Goal: Task Accomplishment & Management: Use online tool/utility

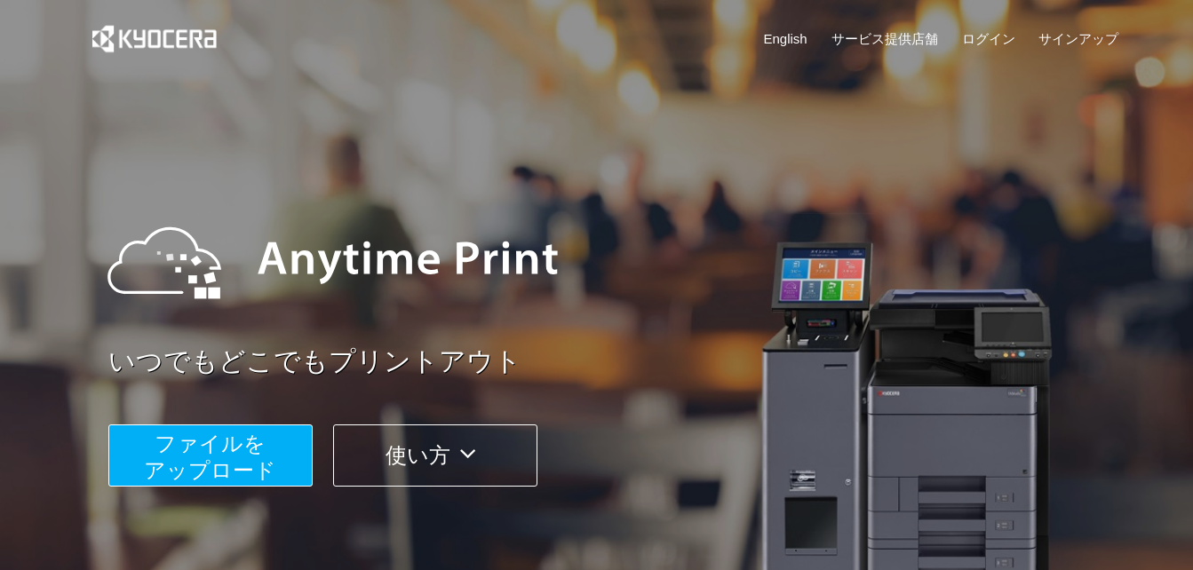
click at [242, 449] on span "ファイルを ​​アップロード" at bounding box center [210, 457] width 132 height 51
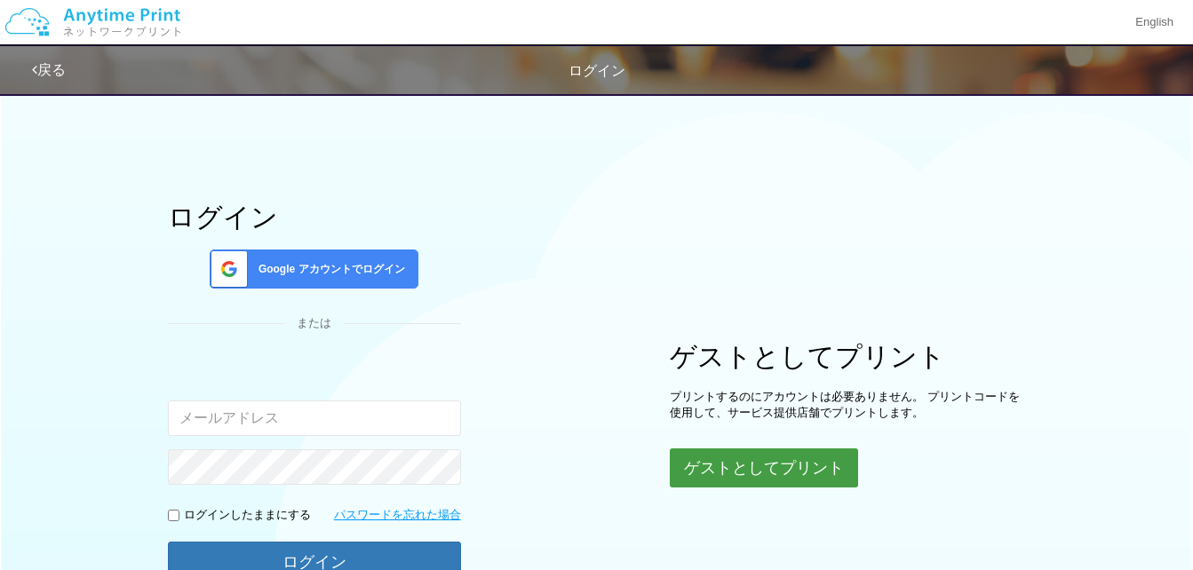
click at [793, 468] on button "ゲストとしてプリント" at bounding box center [764, 468] width 188 height 39
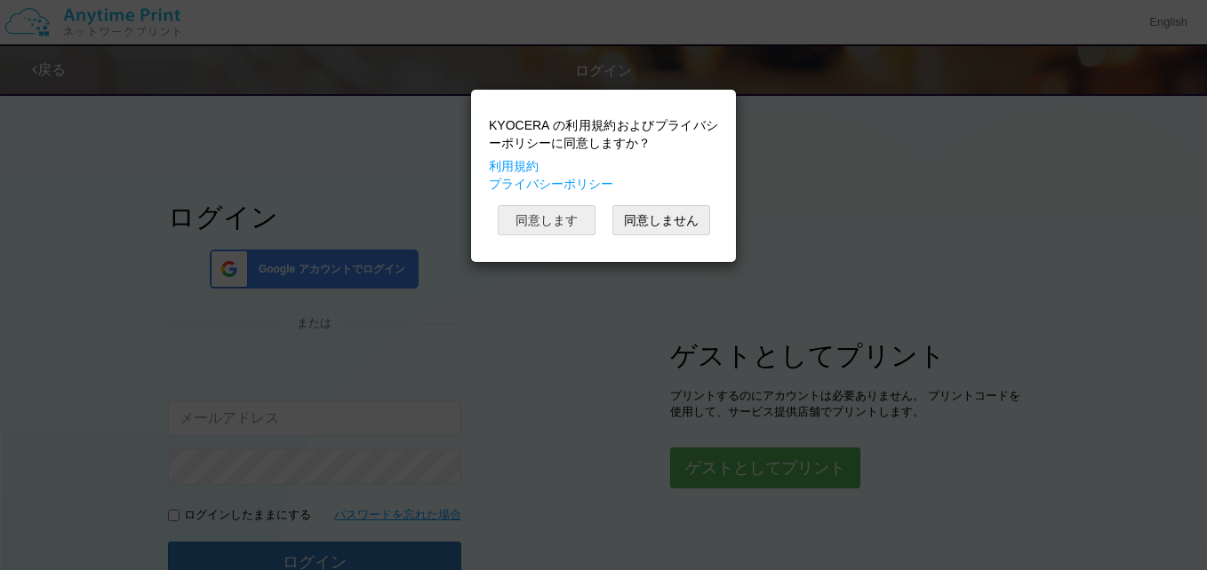
click at [557, 221] on button "同意します" at bounding box center [547, 220] width 98 height 30
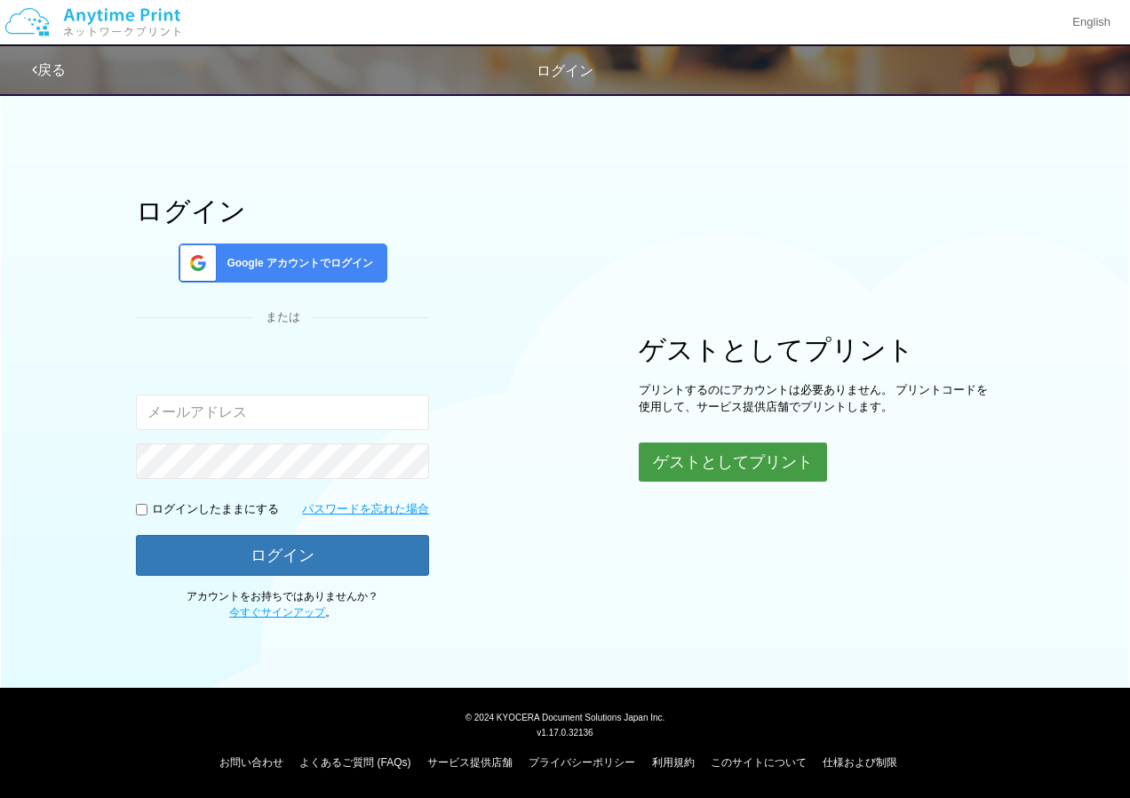
click at [730, 462] on button "ゲストとしてプリント" at bounding box center [733, 461] width 188 height 39
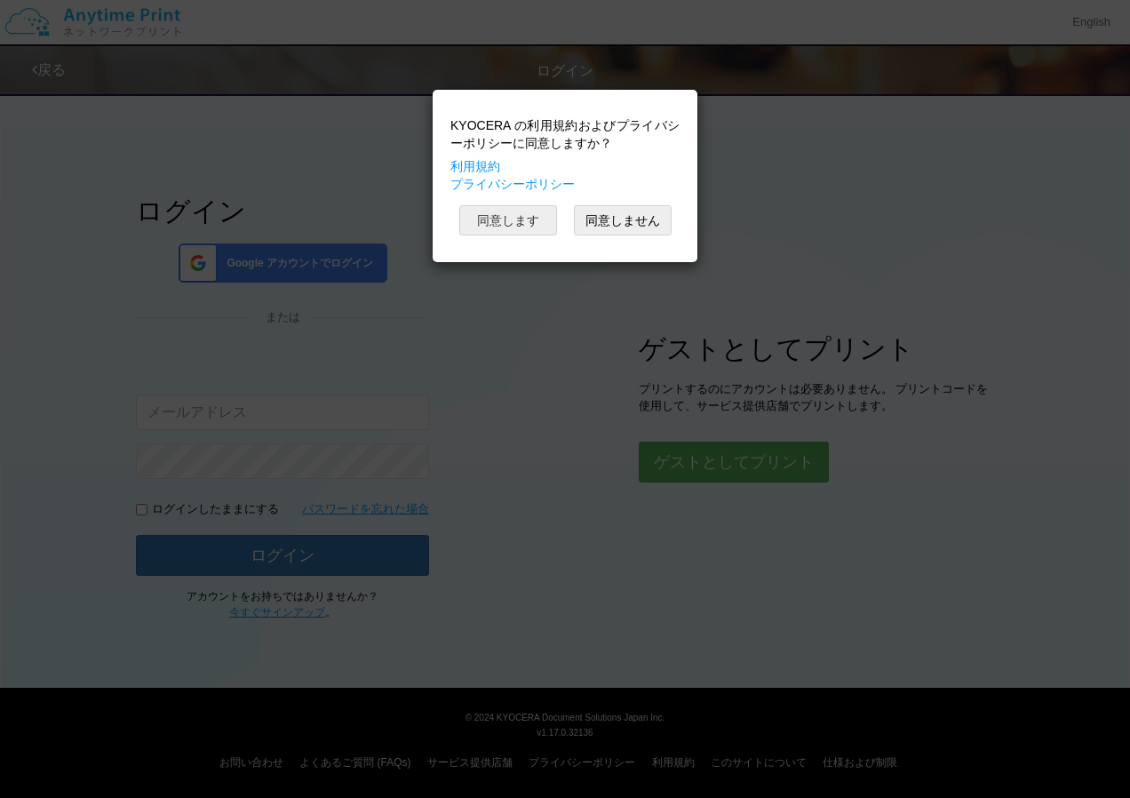
click at [495, 219] on button "同意します" at bounding box center [508, 220] width 98 height 30
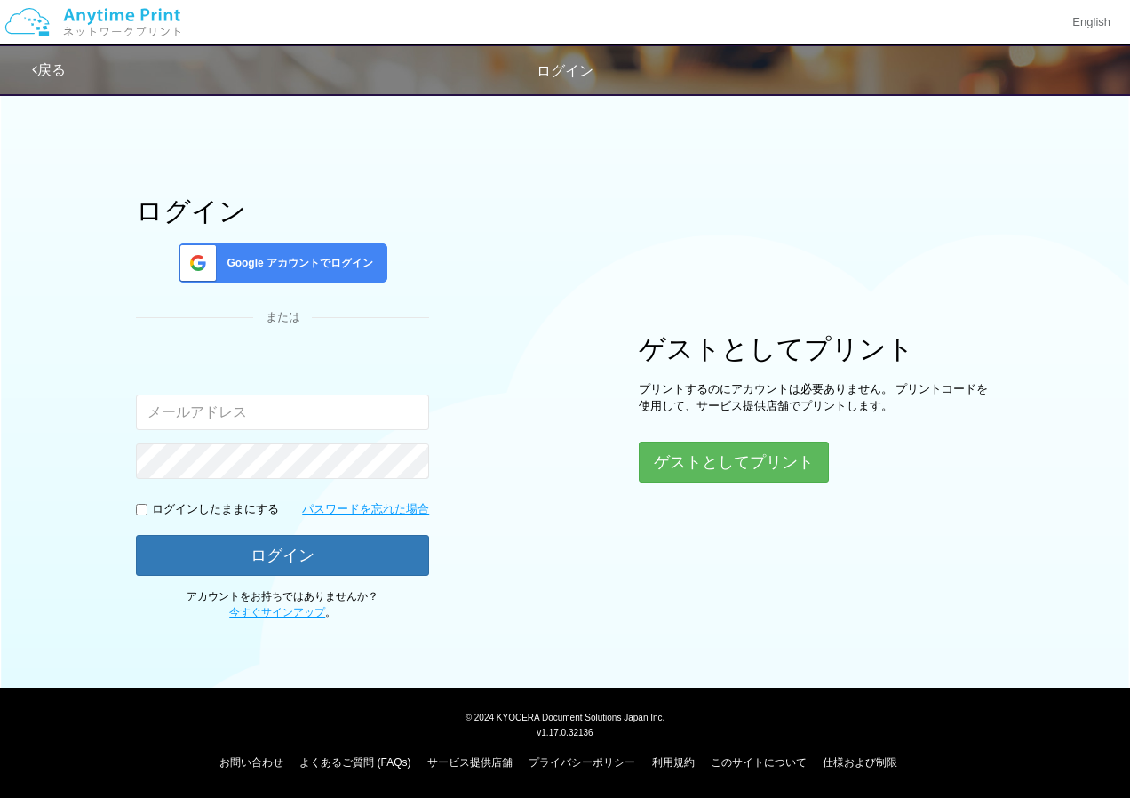
click at [634, 281] on div "ログイン Google アカウントでログイン または 入力されたメールアドレスまたはパスワードが正しくありません。 ログインしたままにする パスワードを忘れた…" at bounding box center [565, 352] width 1066 height 537
click at [753, 455] on button "ゲストとしてプリント" at bounding box center [733, 461] width 188 height 39
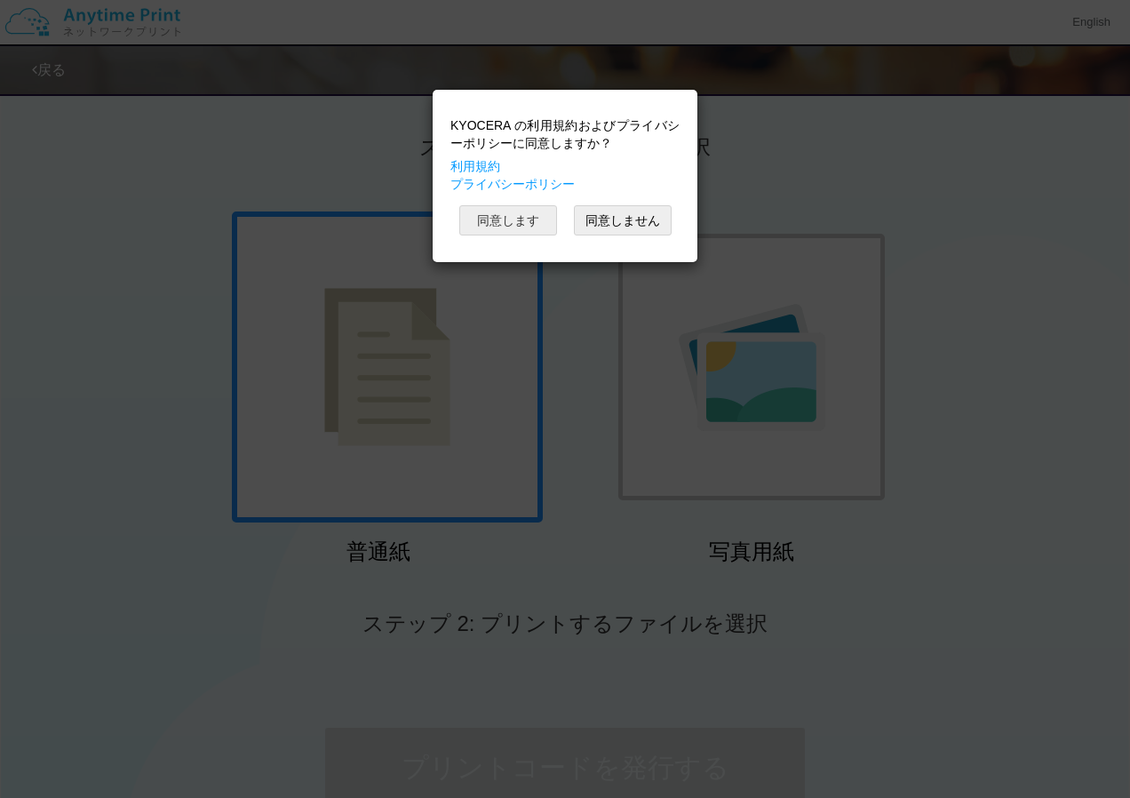
click at [466, 207] on button "同意します" at bounding box center [508, 220] width 98 height 30
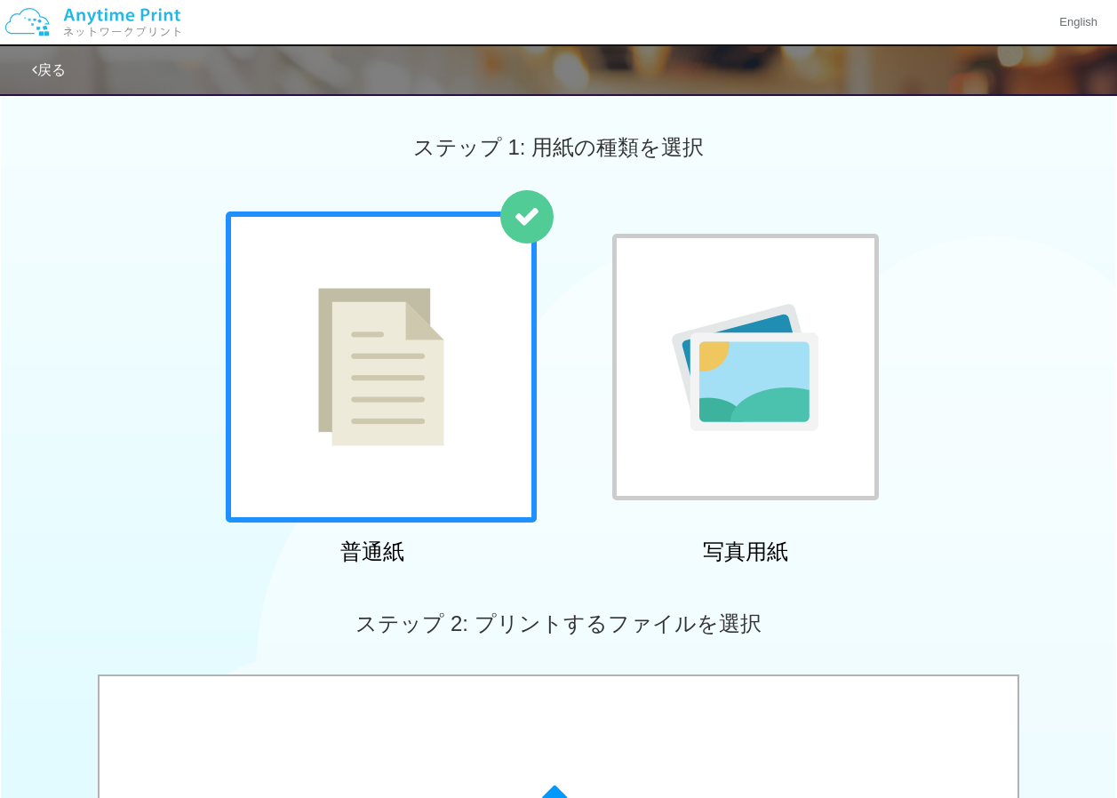
click at [728, 345] on img at bounding box center [745, 367] width 147 height 127
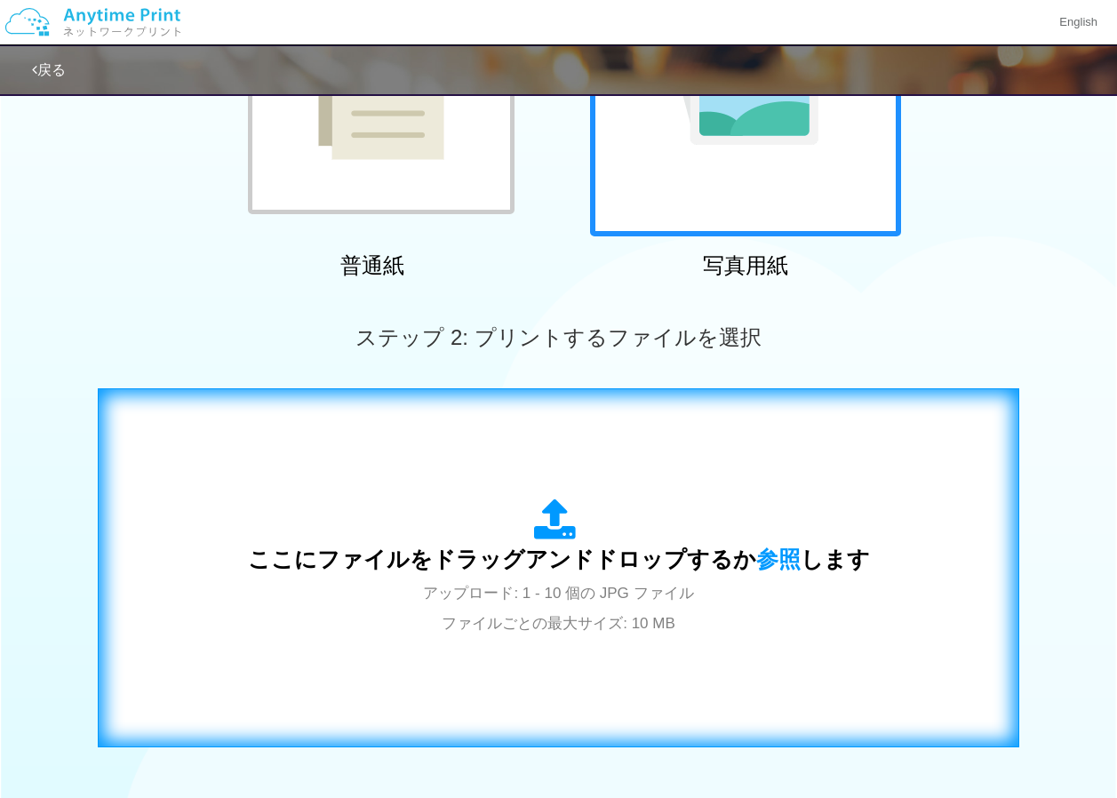
scroll to position [444, 0]
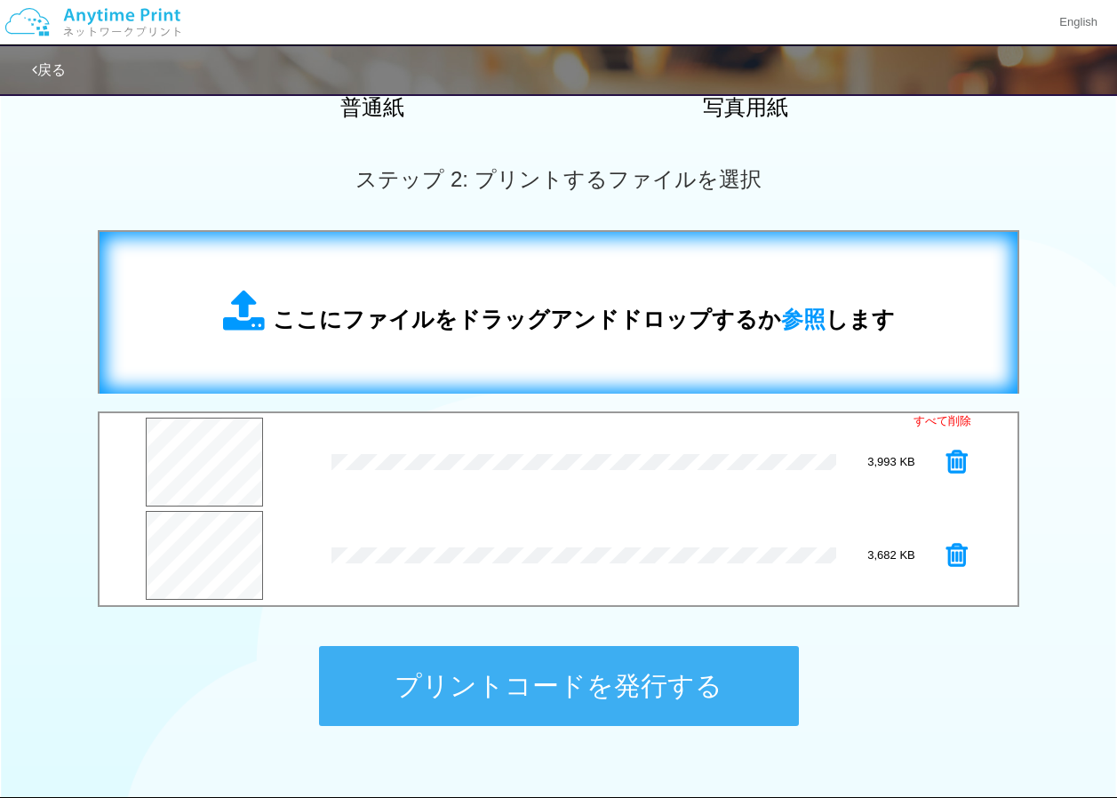
click at [521, 570] on button "プリントコードを発行する" at bounding box center [559, 686] width 480 height 80
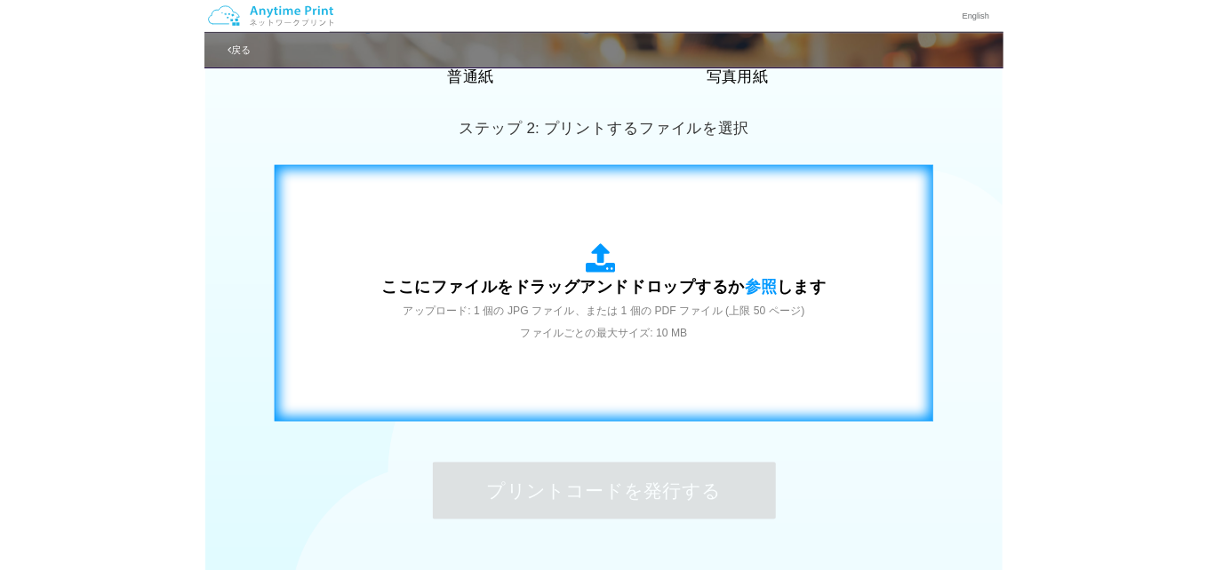
scroll to position [0, 0]
